Goal: Information Seeking & Learning: Learn about a topic

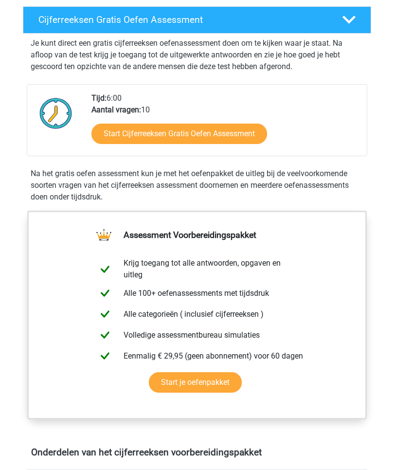
scroll to position [180, 0]
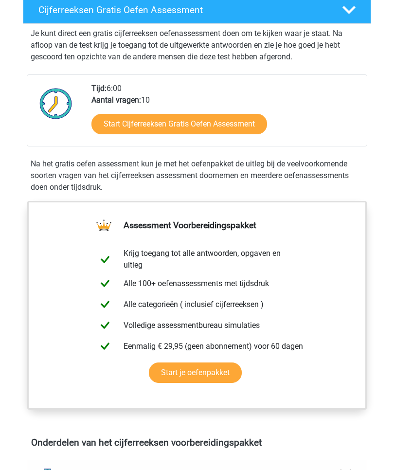
click at [249, 125] on link "Start Cijferreeksen Gratis Oefen Assessment" at bounding box center [180, 124] width 176 height 20
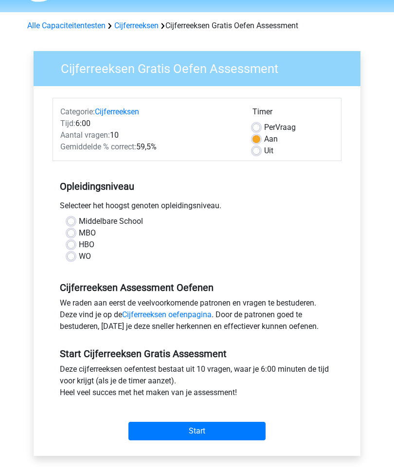
scroll to position [29, 0]
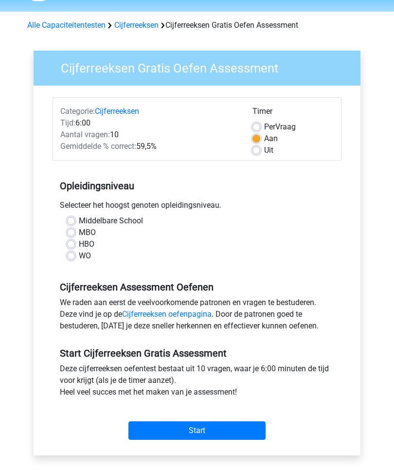
click at [79, 246] on label "HBO" at bounding box center [87, 245] width 16 height 12
click at [74, 246] on input "HBO" at bounding box center [71, 244] width 8 height 10
radio input "true"
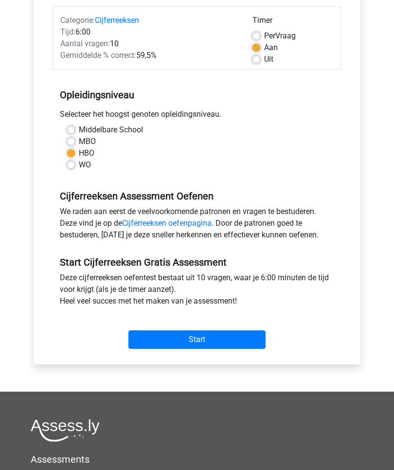
scroll to position [118, 0]
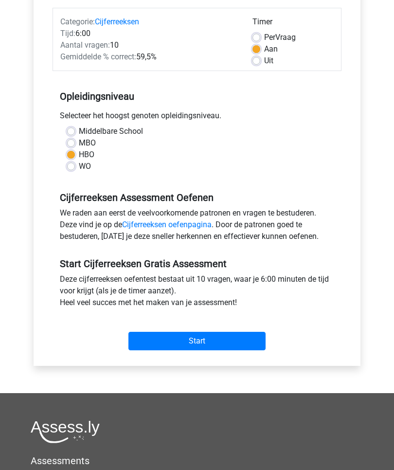
click at [228, 343] on input "Start" at bounding box center [197, 342] width 137 height 19
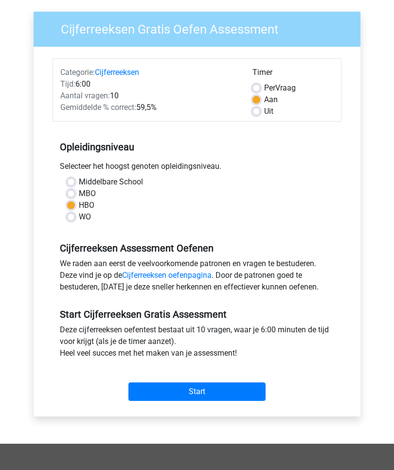
scroll to position [67, 0]
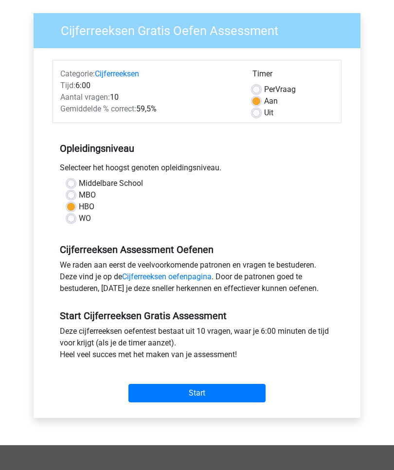
click at [265, 87] on span "Per" at bounding box center [269, 89] width 11 height 9
click at [260, 87] on input "Per Vraag" at bounding box center [257, 89] width 8 height 10
radio input "true"
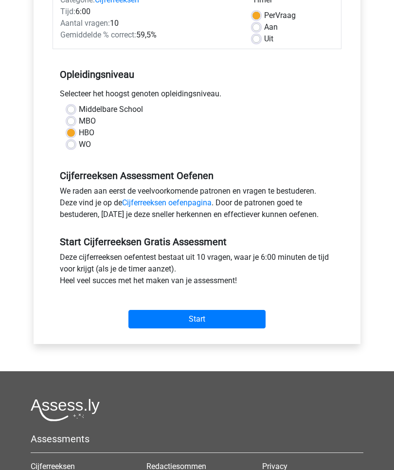
scroll to position [193, 0]
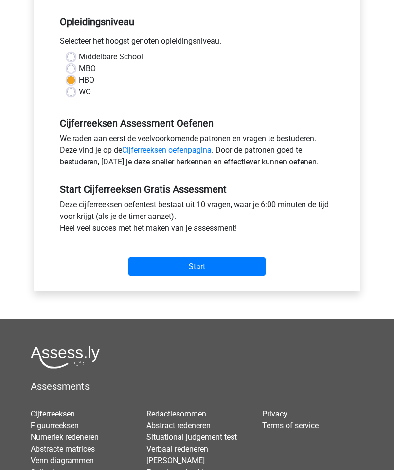
click at [234, 267] on input "Start" at bounding box center [197, 267] width 137 height 19
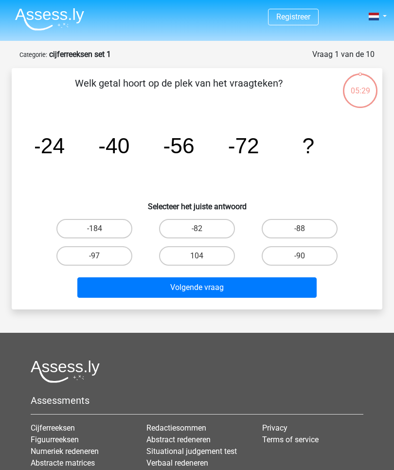
click at [306, 227] on label "-88" at bounding box center [300, 228] width 76 height 19
click at [306, 229] on input "-88" at bounding box center [303, 232] width 6 height 6
radio input "true"
click at [246, 287] on button "Volgende vraag" at bounding box center [197, 288] width 240 height 20
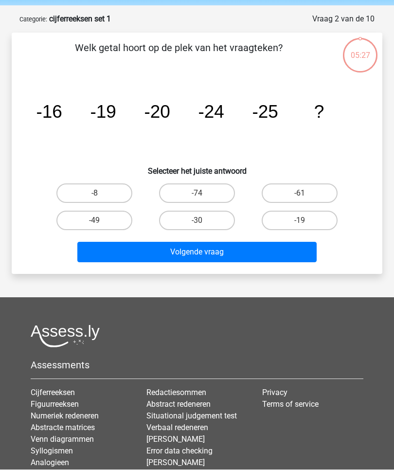
scroll to position [49, 0]
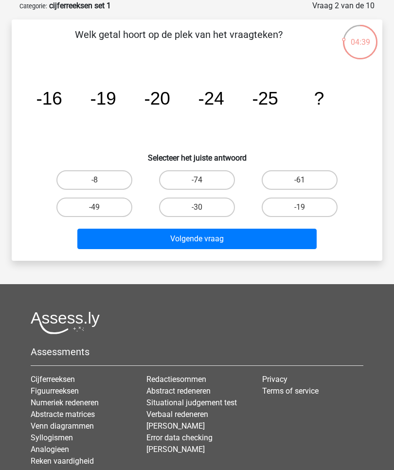
click at [213, 203] on label "-30" at bounding box center [197, 207] width 76 height 19
click at [204, 207] on input "-30" at bounding box center [200, 210] width 6 height 6
radio input "true"
click at [243, 237] on button "Volgende vraag" at bounding box center [197, 239] width 240 height 20
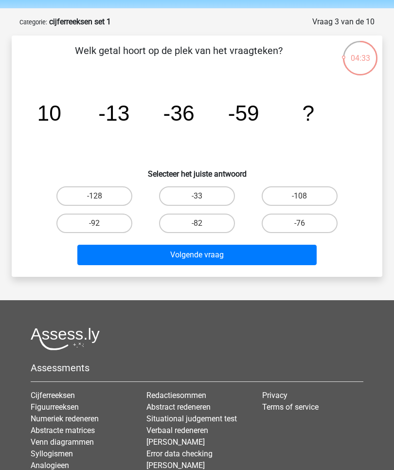
scroll to position [0, 0]
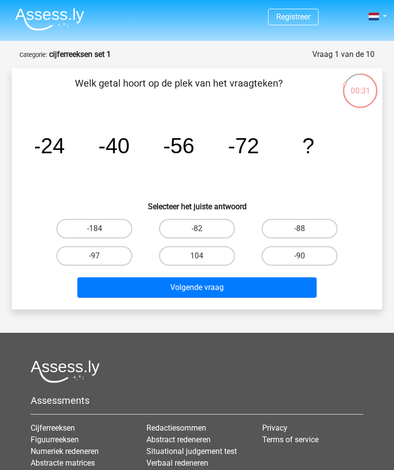
click at [305, 228] on label "-88" at bounding box center [300, 228] width 76 height 19
click at [305, 229] on input "-88" at bounding box center [303, 232] width 6 height 6
radio input "true"
click at [262, 282] on button "Volgende vraag" at bounding box center [197, 288] width 240 height 20
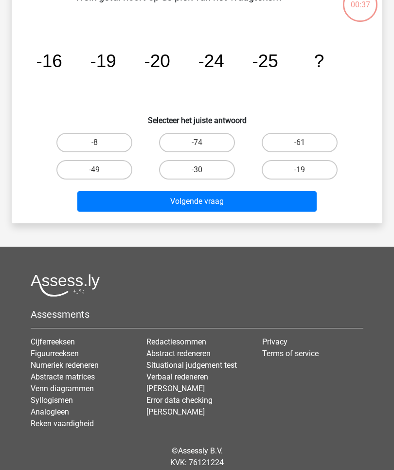
scroll to position [86, 0]
click at [315, 170] on label "-19" at bounding box center [300, 169] width 76 height 19
click at [306, 170] on input "-19" at bounding box center [303, 173] width 6 height 6
radio input "true"
click at [277, 200] on button "Volgende vraag" at bounding box center [197, 201] width 240 height 20
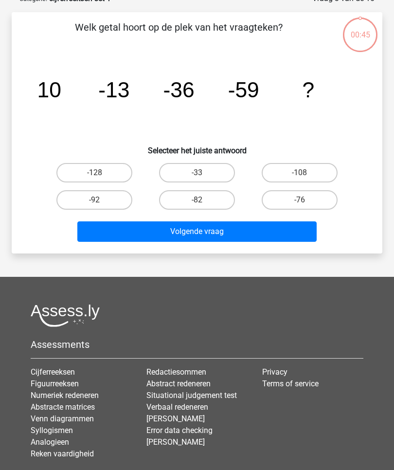
scroll to position [49, 0]
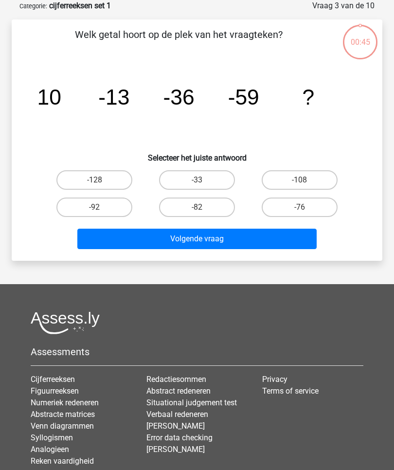
click at [316, 177] on label "-108" at bounding box center [300, 179] width 76 height 19
click at [306, 180] on input "-108" at bounding box center [303, 183] width 6 height 6
radio input "true"
click at [267, 237] on button "Volgende vraag" at bounding box center [197, 239] width 240 height 20
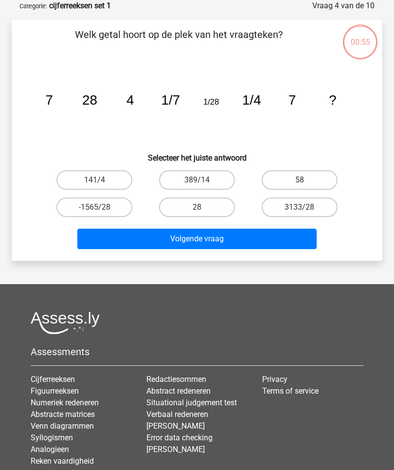
click at [315, 179] on label "58" at bounding box center [300, 179] width 76 height 19
click at [306, 180] on input "58" at bounding box center [303, 183] width 6 height 6
radio input "true"
click at [276, 238] on button "Volgende vraag" at bounding box center [197, 239] width 240 height 20
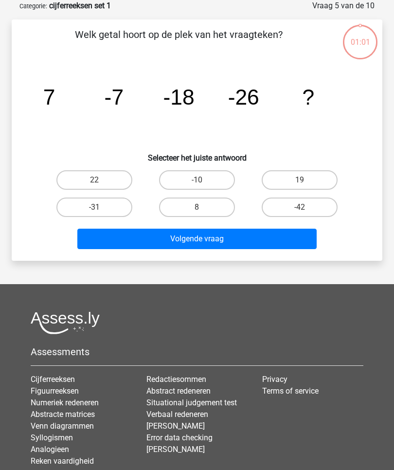
click at [311, 205] on label "-42" at bounding box center [300, 207] width 76 height 19
click at [306, 207] on input "-42" at bounding box center [303, 210] width 6 height 6
radio input "true"
click at [267, 241] on button "Volgende vraag" at bounding box center [197, 239] width 240 height 20
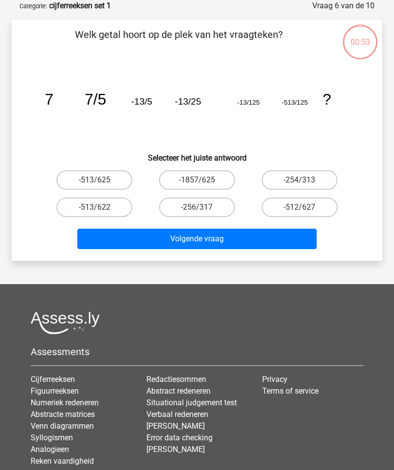
click at [318, 200] on label "-512/627" at bounding box center [300, 207] width 76 height 19
click at [306, 207] on input "-512/627" at bounding box center [303, 210] width 6 height 6
radio input "true"
click at [276, 238] on button "Volgende vraag" at bounding box center [197, 239] width 240 height 20
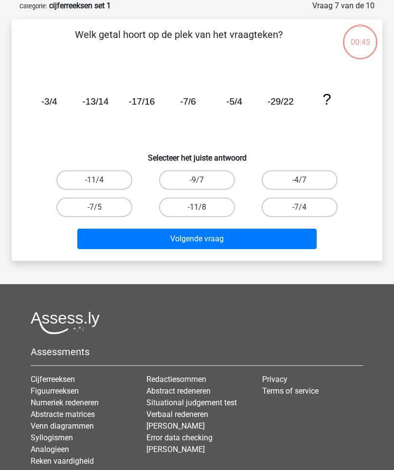
click at [316, 203] on label "-7/4" at bounding box center [300, 207] width 76 height 19
click at [306, 207] on input "-7/4" at bounding box center [303, 210] width 6 height 6
radio input "true"
click at [273, 236] on button "Volgende vraag" at bounding box center [197, 239] width 240 height 20
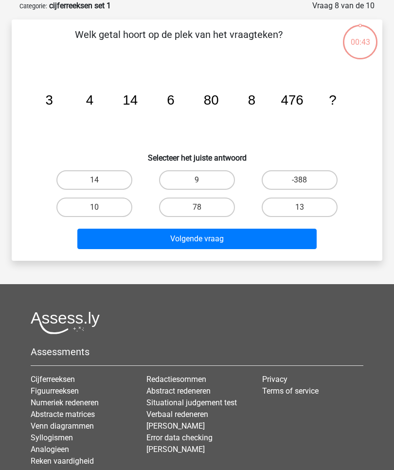
click at [314, 204] on label "13" at bounding box center [300, 207] width 76 height 19
click at [306, 207] on input "13" at bounding box center [303, 210] width 6 height 6
radio input "true"
click at [280, 236] on button "Volgende vraag" at bounding box center [197, 239] width 240 height 20
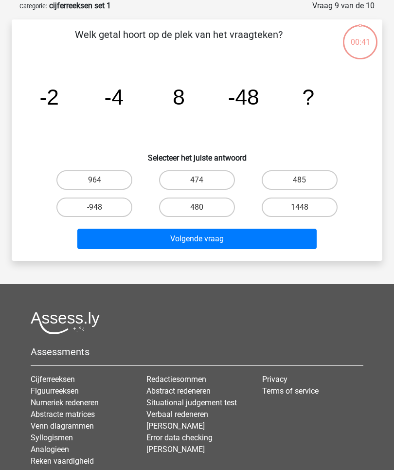
click at [312, 207] on label "1448" at bounding box center [300, 207] width 76 height 19
click at [306, 207] on input "1448" at bounding box center [303, 210] width 6 height 6
radio input "true"
click at [277, 239] on button "Volgende vraag" at bounding box center [197, 239] width 240 height 20
click at [316, 203] on label "349" at bounding box center [300, 207] width 76 height 19
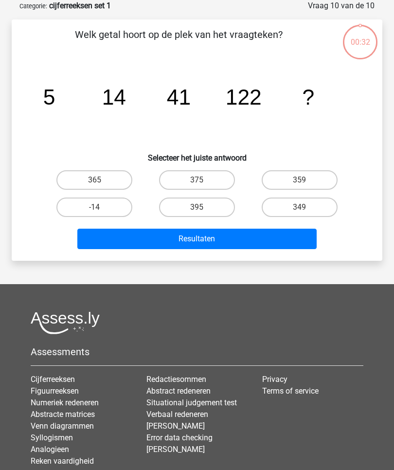
click at [306, 207] on input "349" at bounding box center [303, 210] width 6 height 6
radio input "true"
click at [275, 241] on button "Resultaten" at bounding box center [197, 239] width 240 height 20
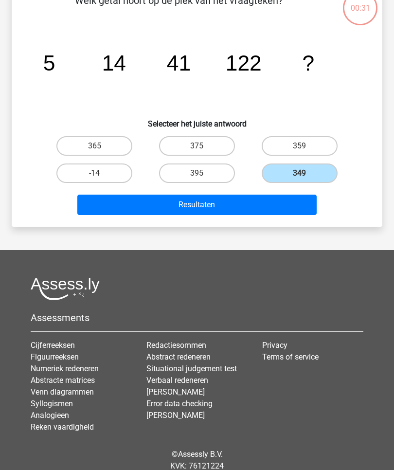
scroll to position [83, 0]
